Goal: Use online tool/utility: Utilize a website feature to perform a specific function

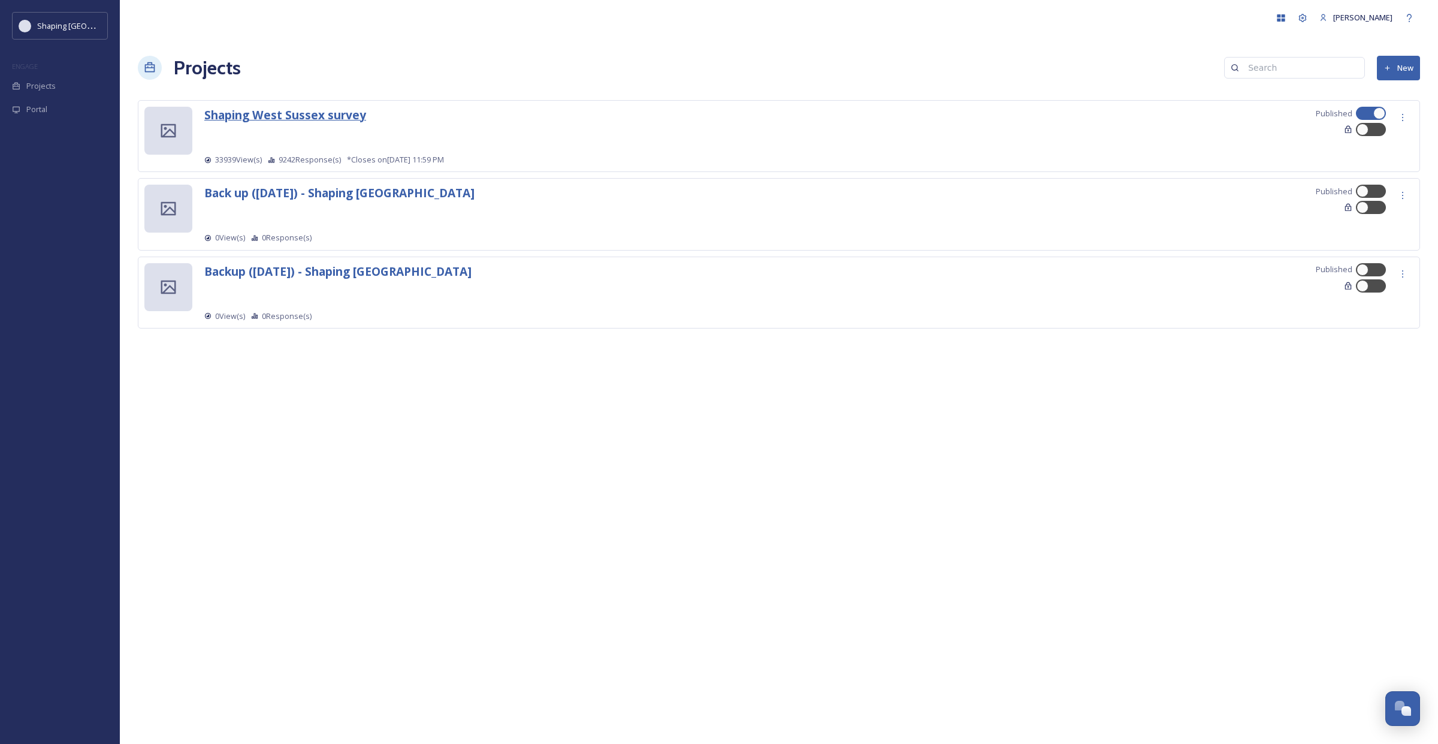
click at [276, 117] on strong "Shaping West Sussex survey" at bounding box center [285, 115] width 162 height 16
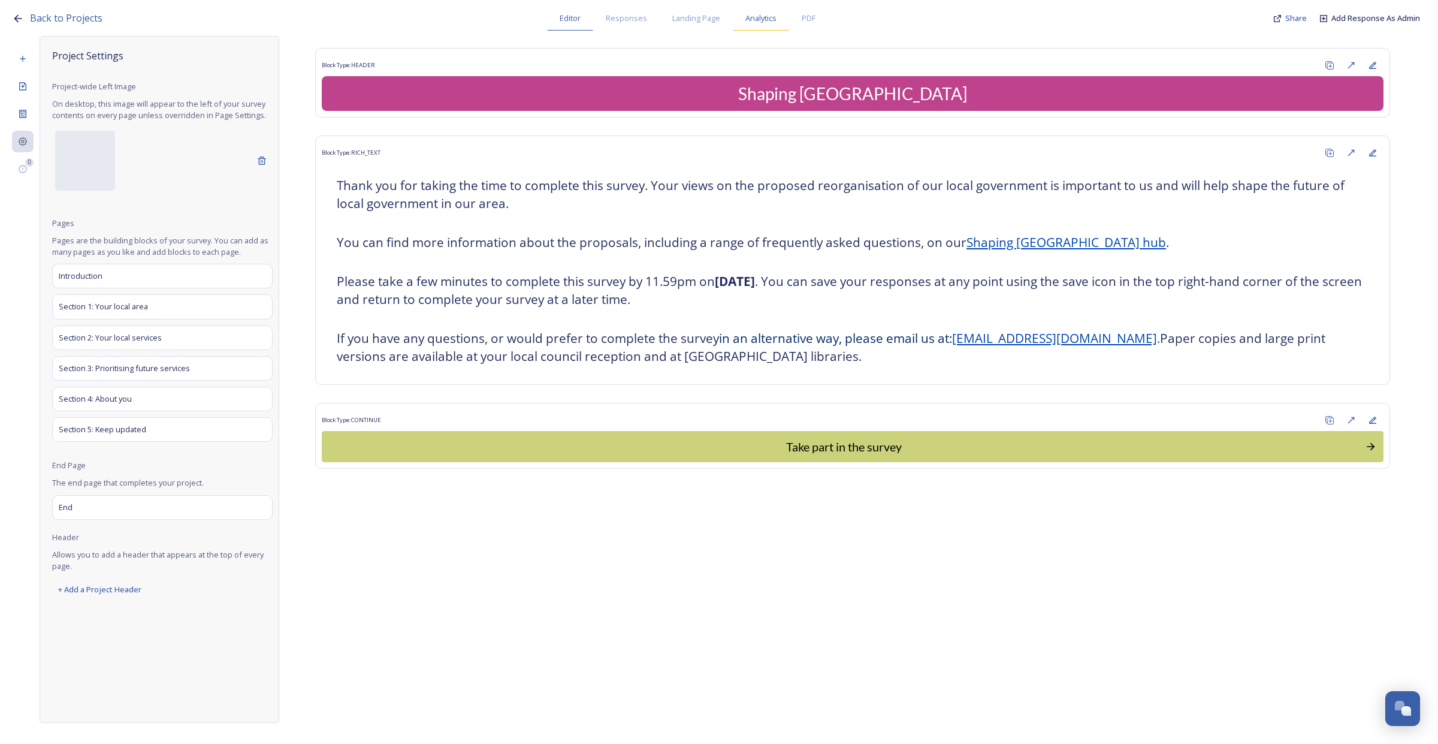
click at [763, 25] on div "Analytics" at bounding box center [761, 18] width 56 height 25
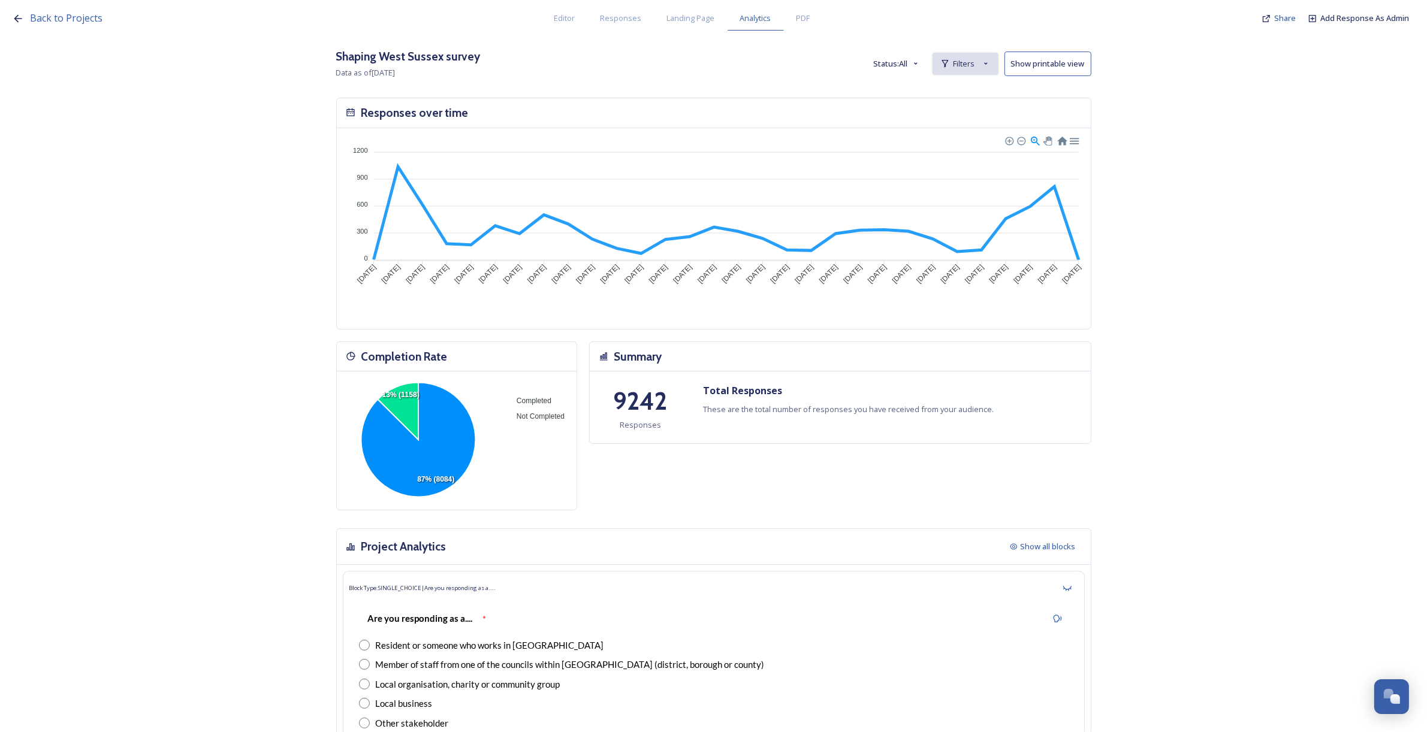
click at [968, 63] on span "Filters" at bounding box center [965, 63] width 22 height 11
click at [968, 101] on div "New Filter" at bounding box center [965, 90] width 65 height 23
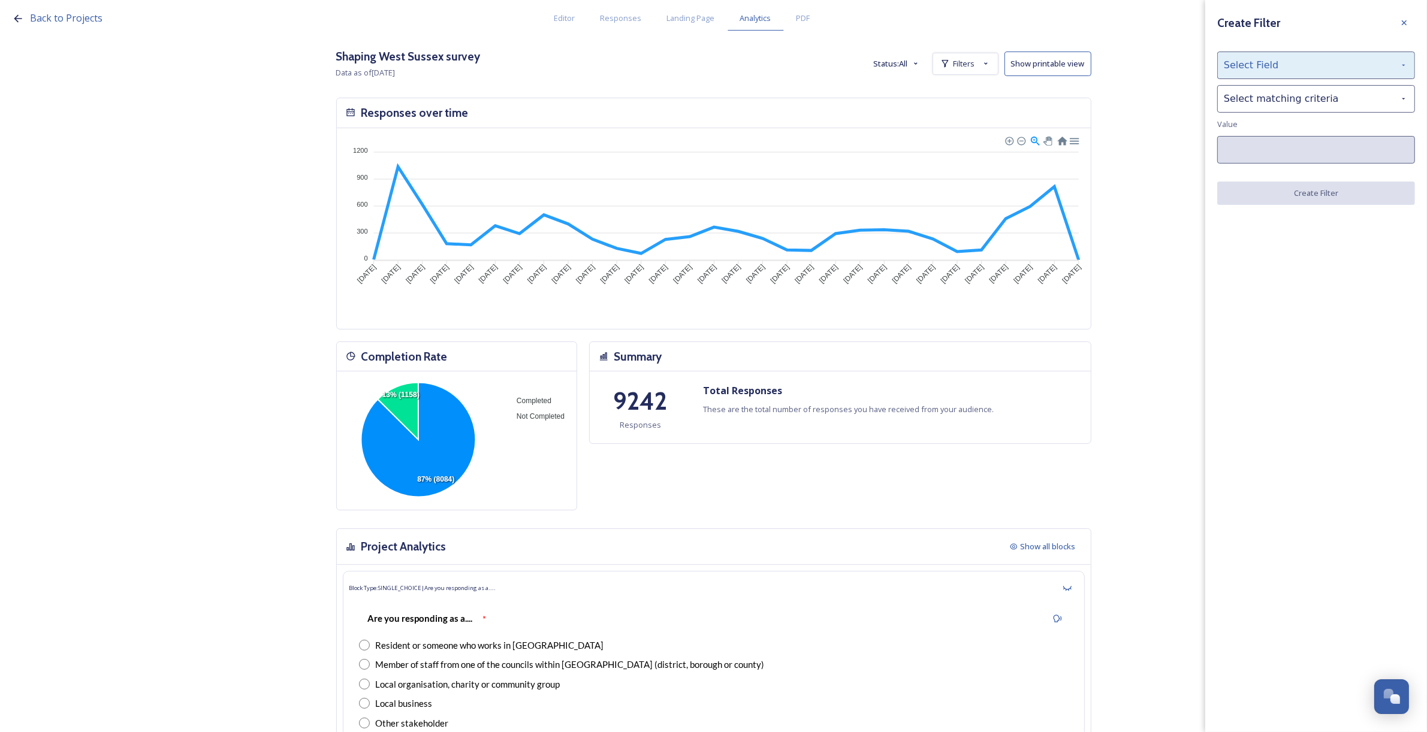
click at [1256, 64] on div "Select Field" at bounding box center [1316, 66] width 198 height 28
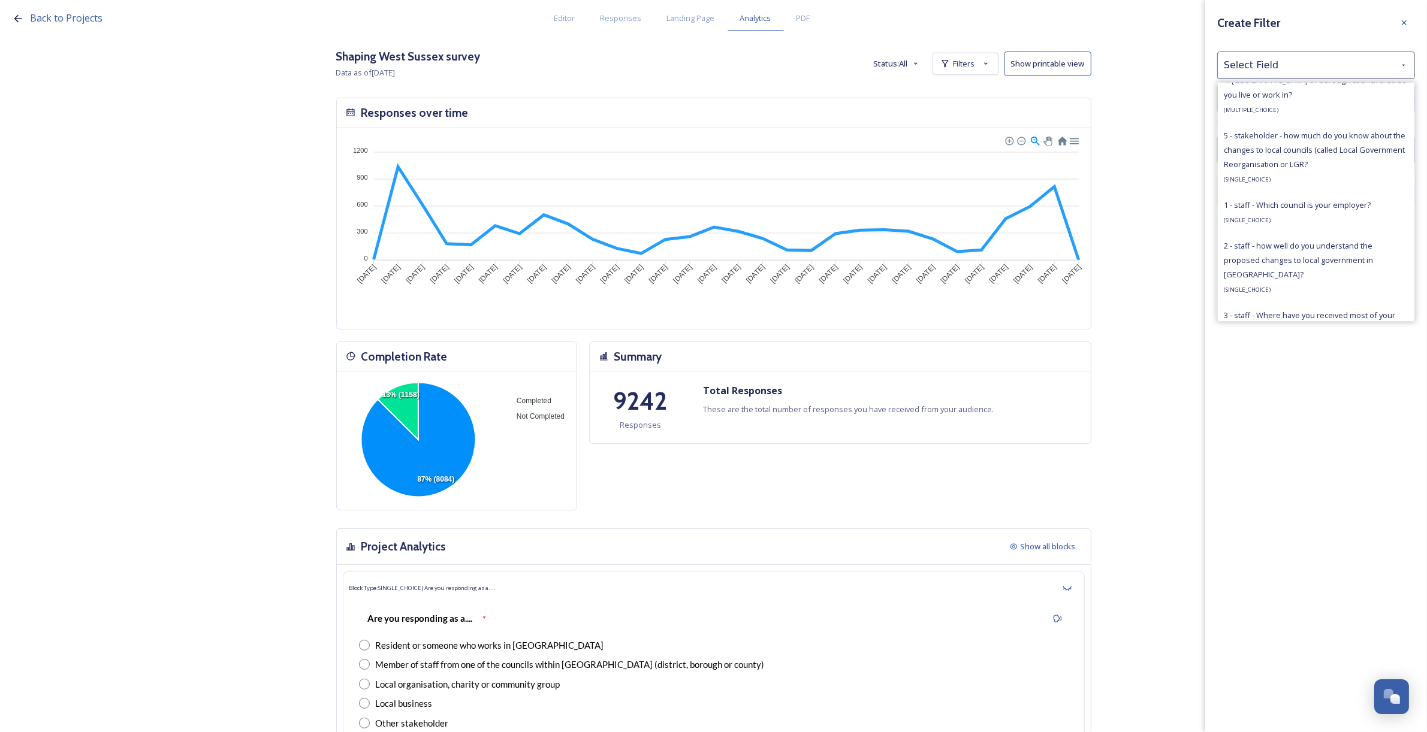
scroll to position [824, 0]
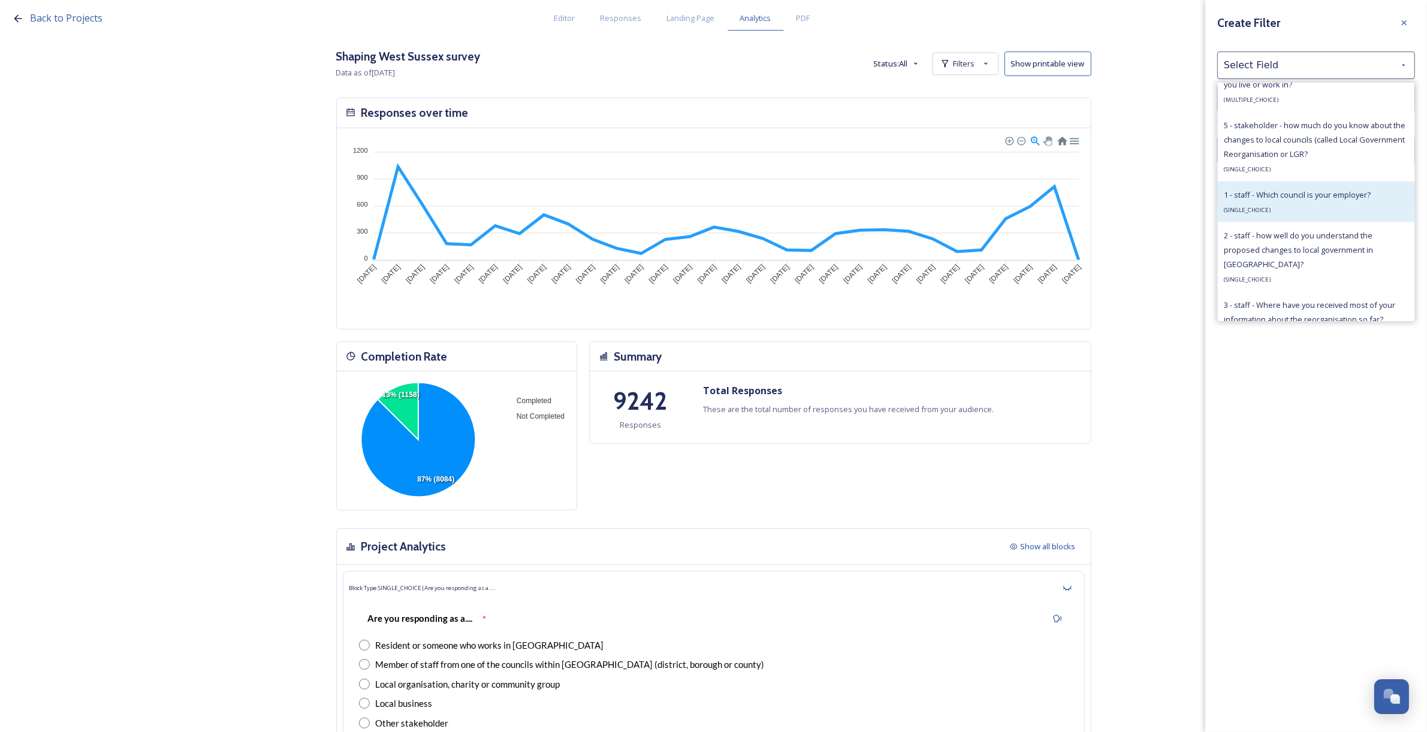
click at [1320, 213] on div "1 - staff - Which council is your employer? ( SINGLE_CHOICE )" at bounding box center [1297, 202] width 147 height 29
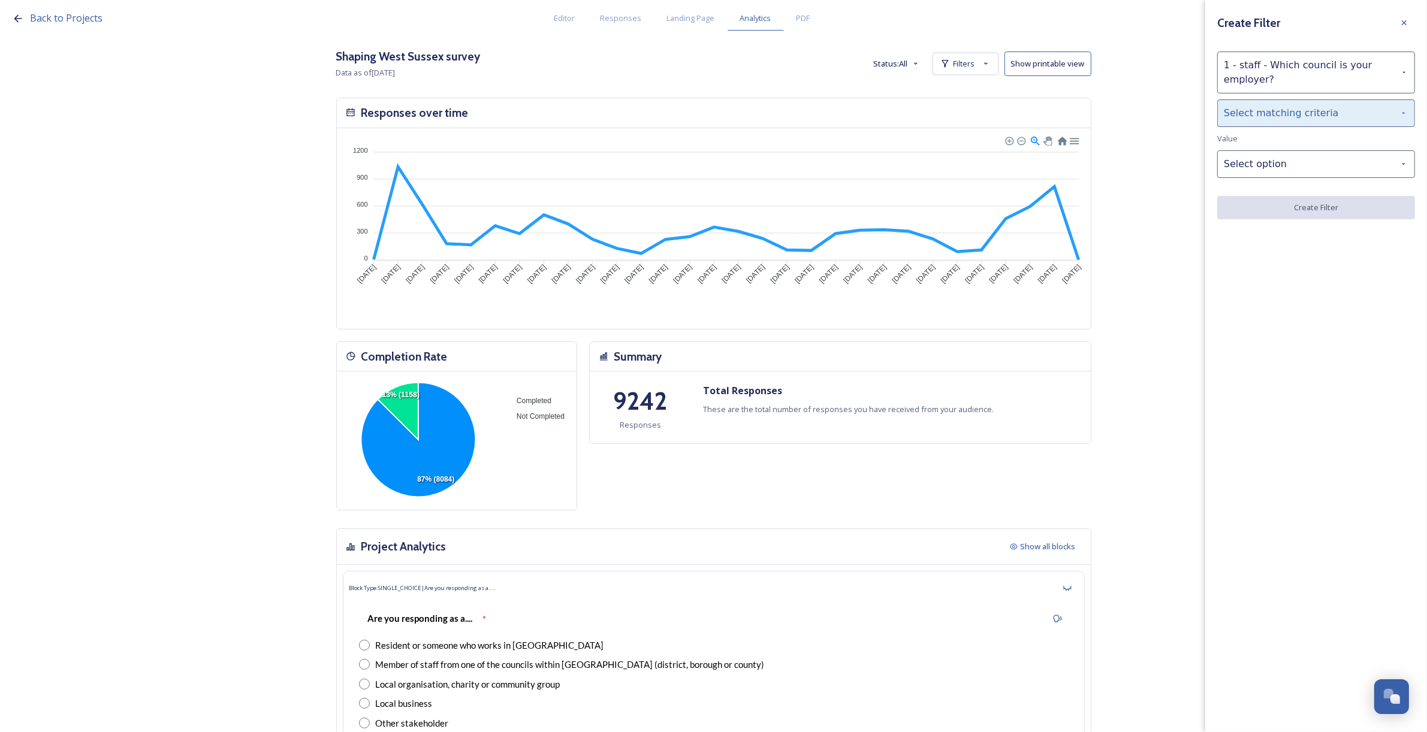
click at [1250, 117] on div "Select matching criteria" at bounding box center [1316, 113] width 198 height 28
click at [1251, 141] on div "is" at bounding box center [1316, 144] width 197 height 26
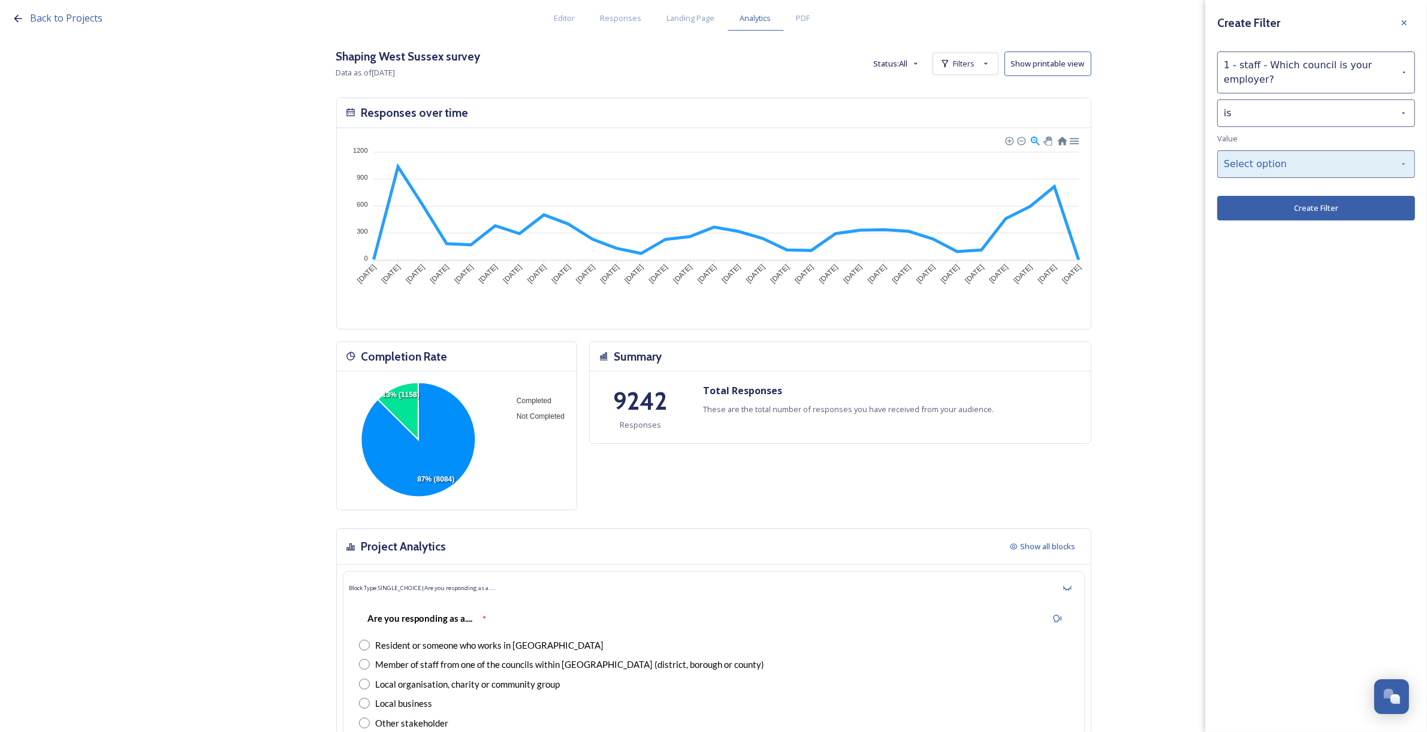
click at [1263, 160] on div "Select option" at bounding box center [1316, 164] width 198 height 28
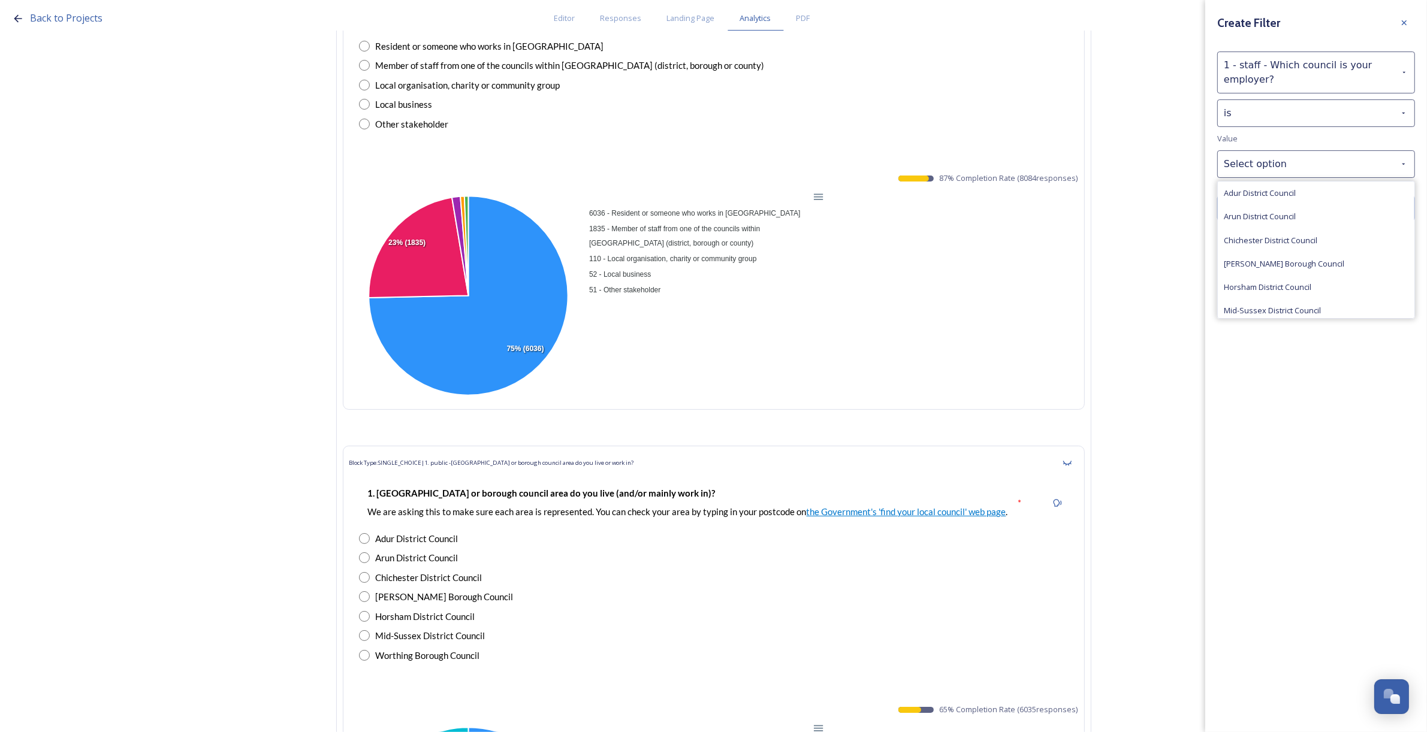
scroll to position [50, 0]
click at [1295, 309] on span "West Sussex County Council" at bounding box center [1275, 308] width 102 height 11
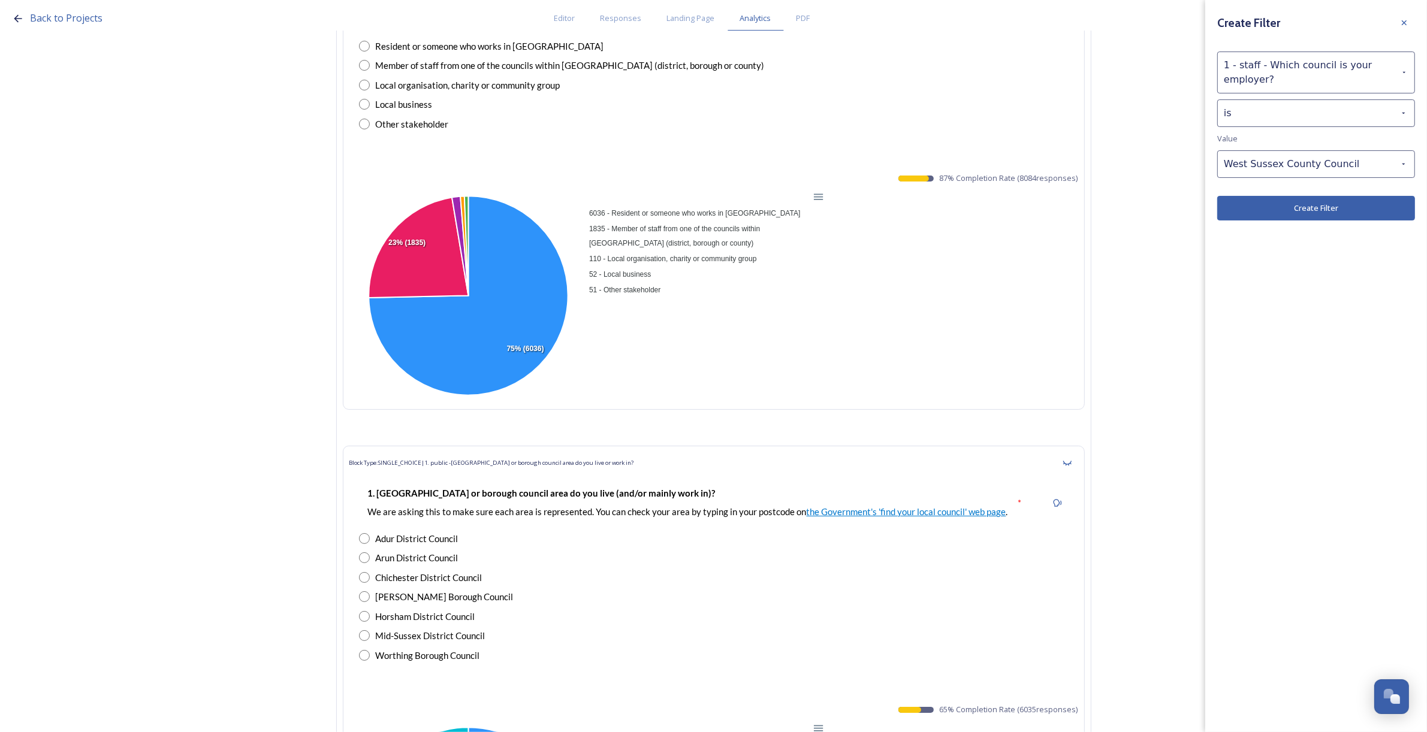
click at [1301, 210] on button "Create Filter" at bounding box center [1316, 208] width 198 height 25
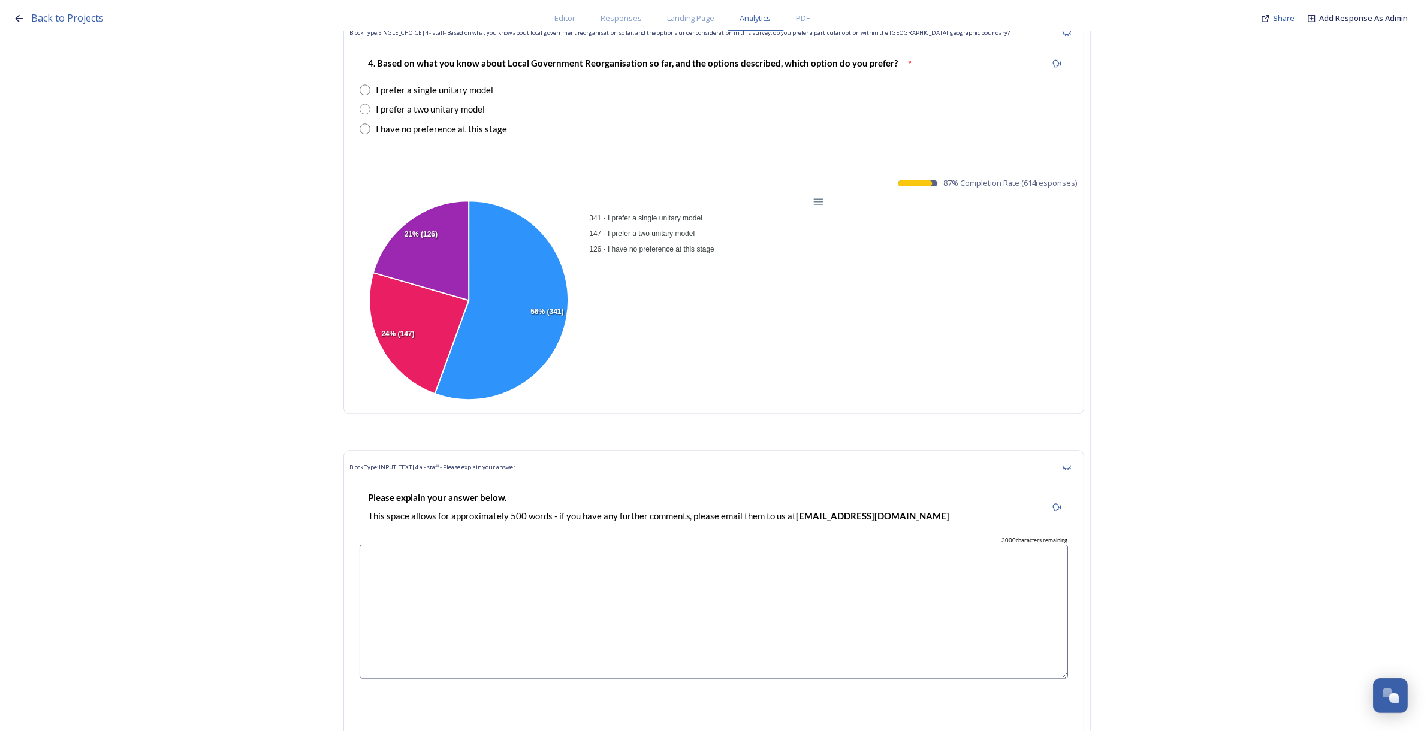
scroll to position [26627, 0]
